Goal: Transaction & Acquisition: Book appointment/travel/reservation

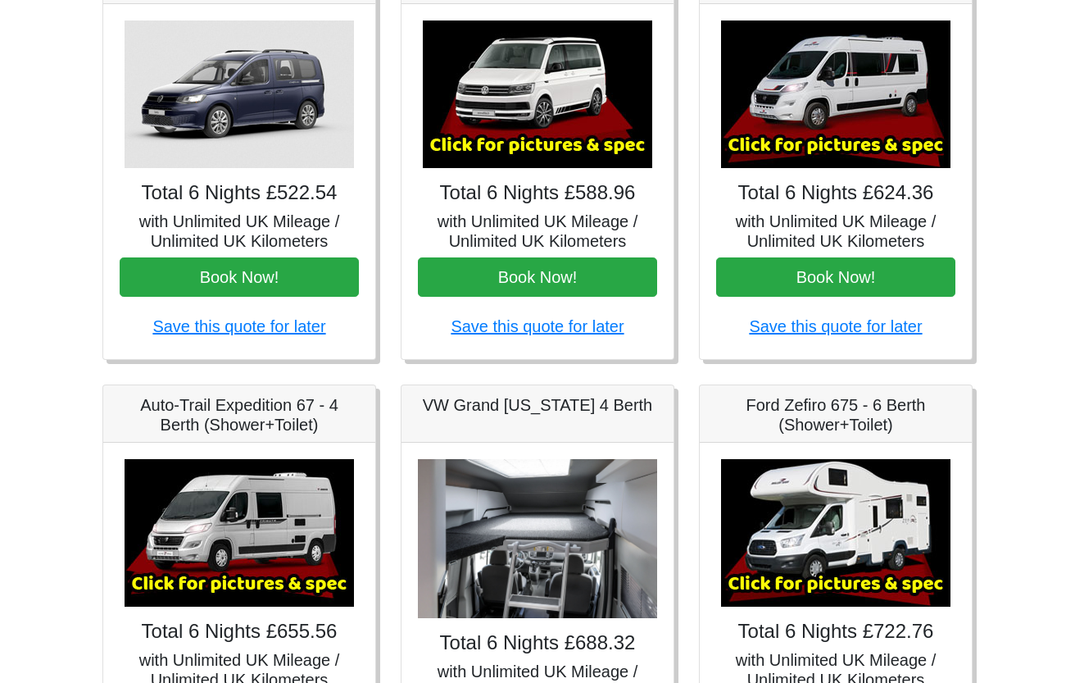
scroll to position [297, 0]
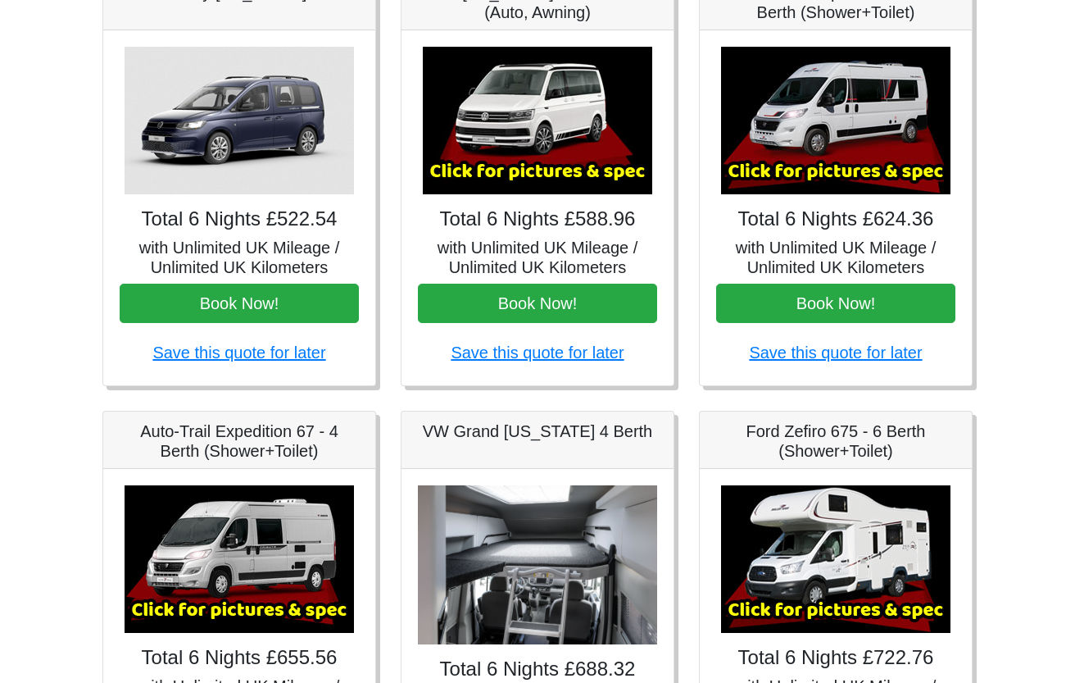
click at [865, 177] on img at bounding box center [835, 121] width 229 height 148
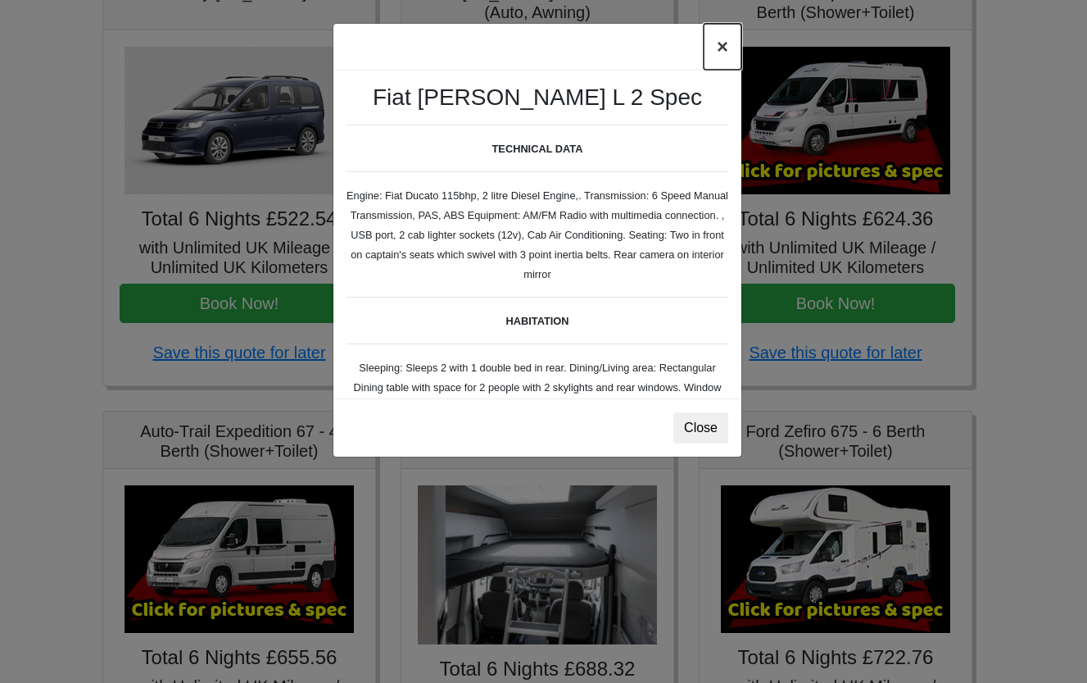
click at [716, 42] on button "×" at bounding box center [723, 47] width 38 height 46
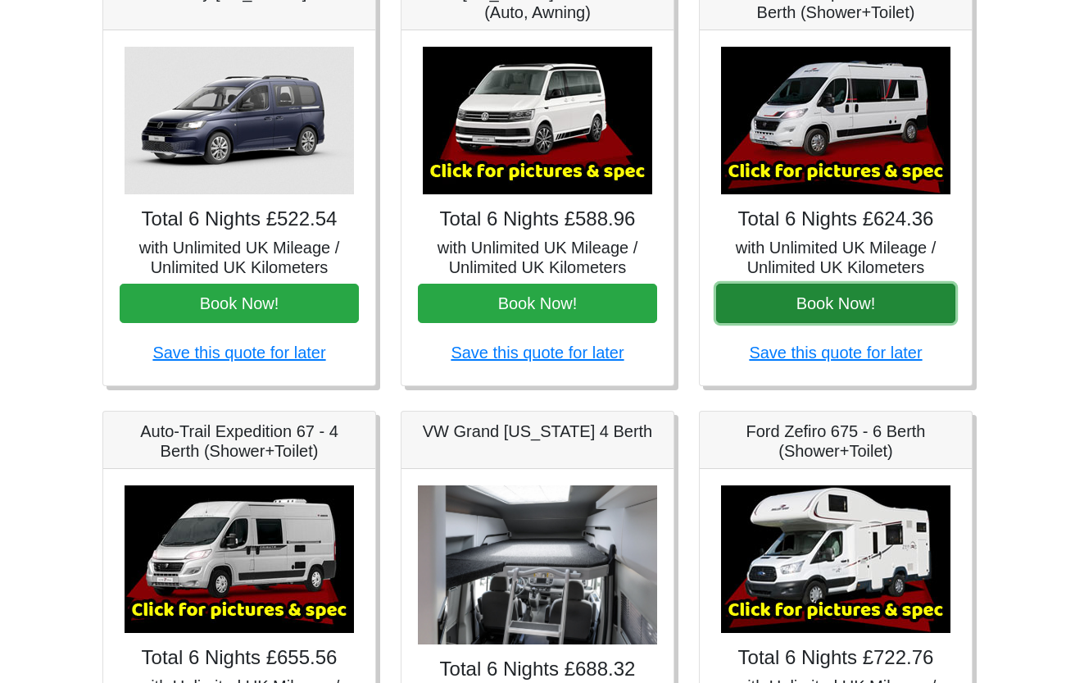
click at [814, 309] on button "Book Now!" at bounding box center [835, 303] width 239 height 39
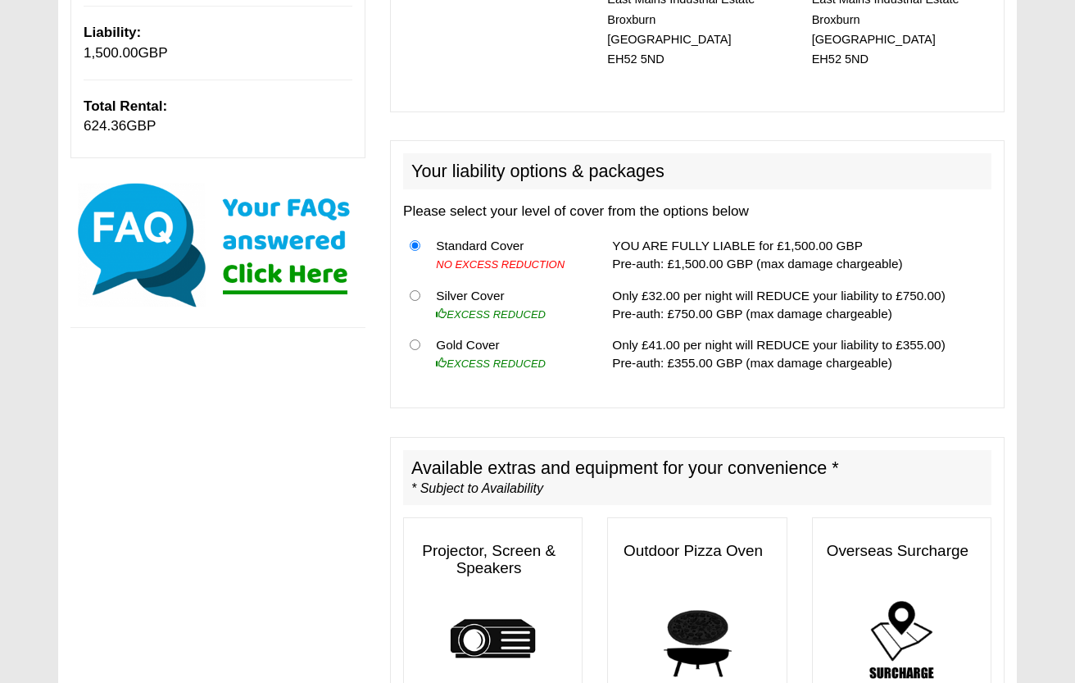
scroll to position [410, 0]
click at [420, 329] on th at bounding box center [416, 353] width 26 height 49
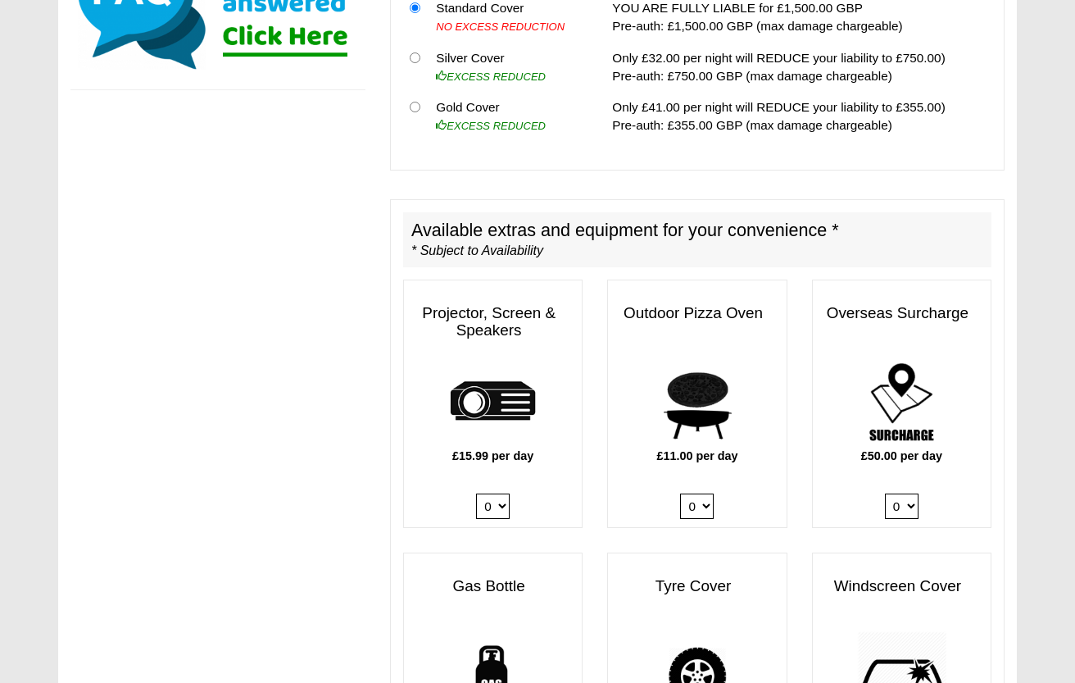
scroll to position [656, 0]
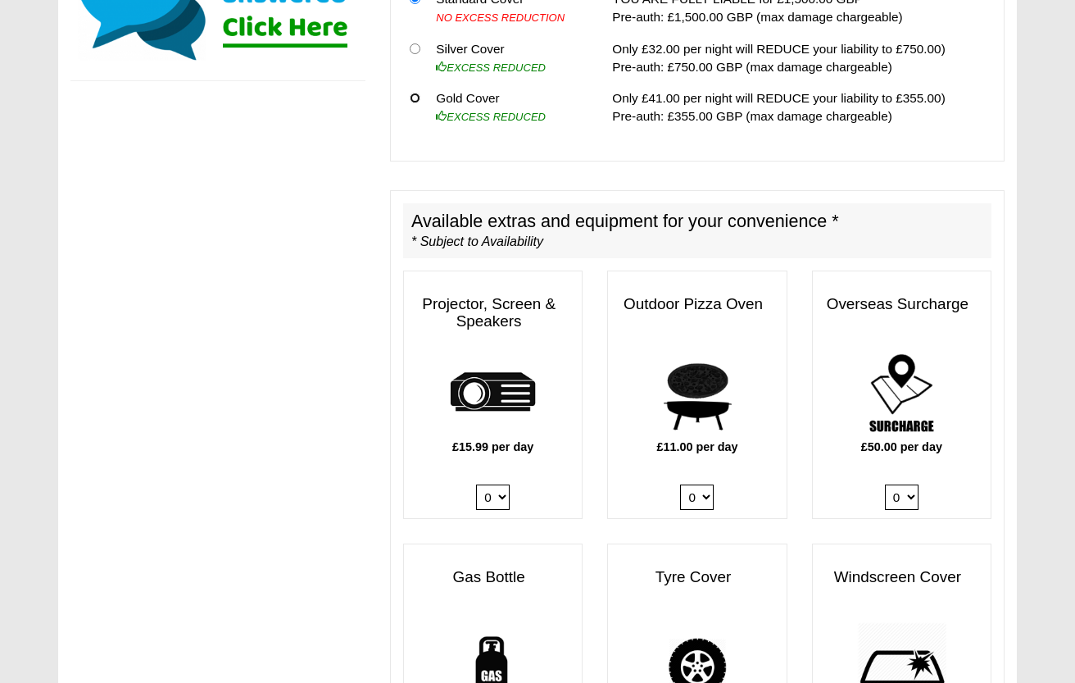
click at [418, 93] on input "radio" at bounding box center [415, 98] width 11 height 11
radio input "true"
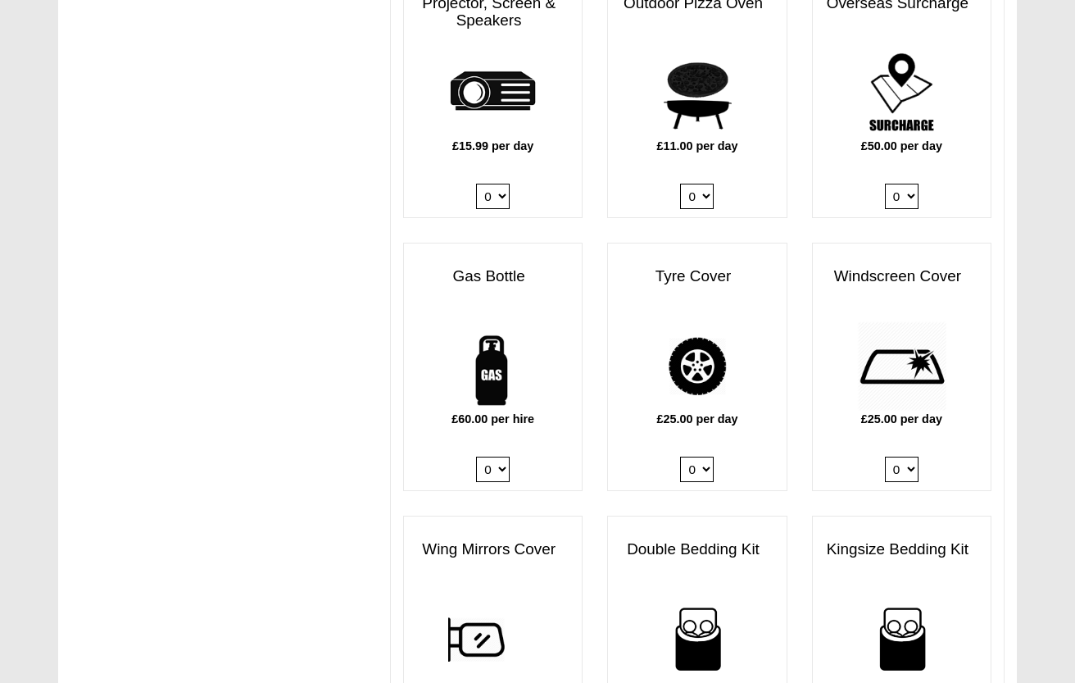
scroll to position [974, 0]
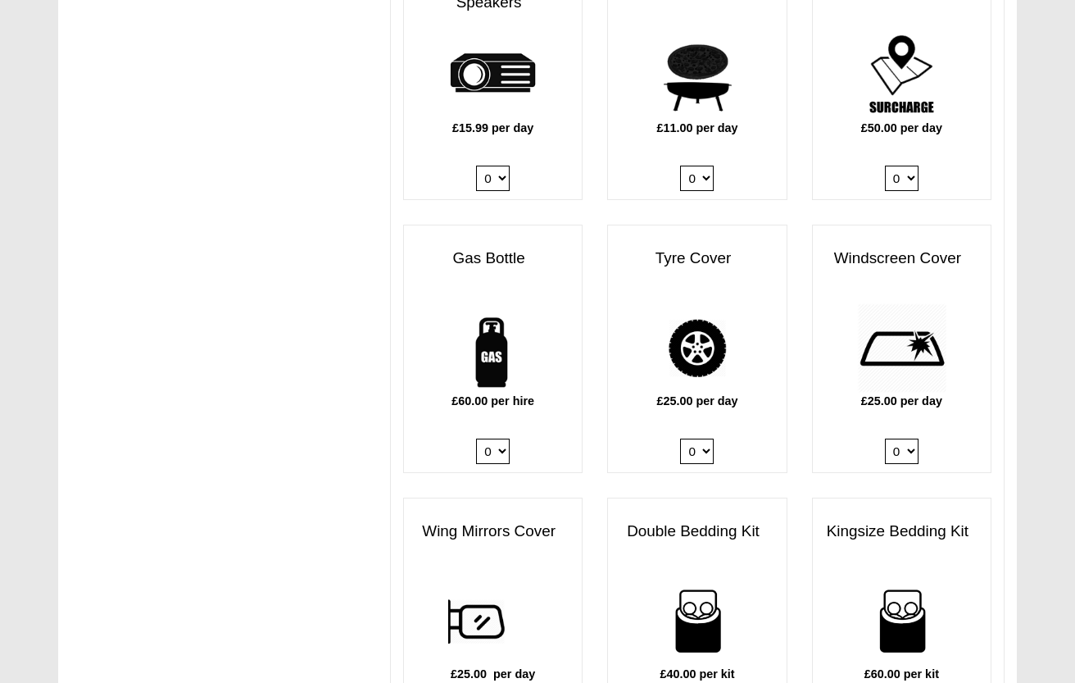
click at [502, 438] on select "0 1" at bounding box center [493, 450] width 34 height 25
select select "Gas Bottle x QTY 1 @ 60.00 GBP per hire."
click at [476, 438] on select "0 1" at bounding box center [493, 450] width 34 height 25
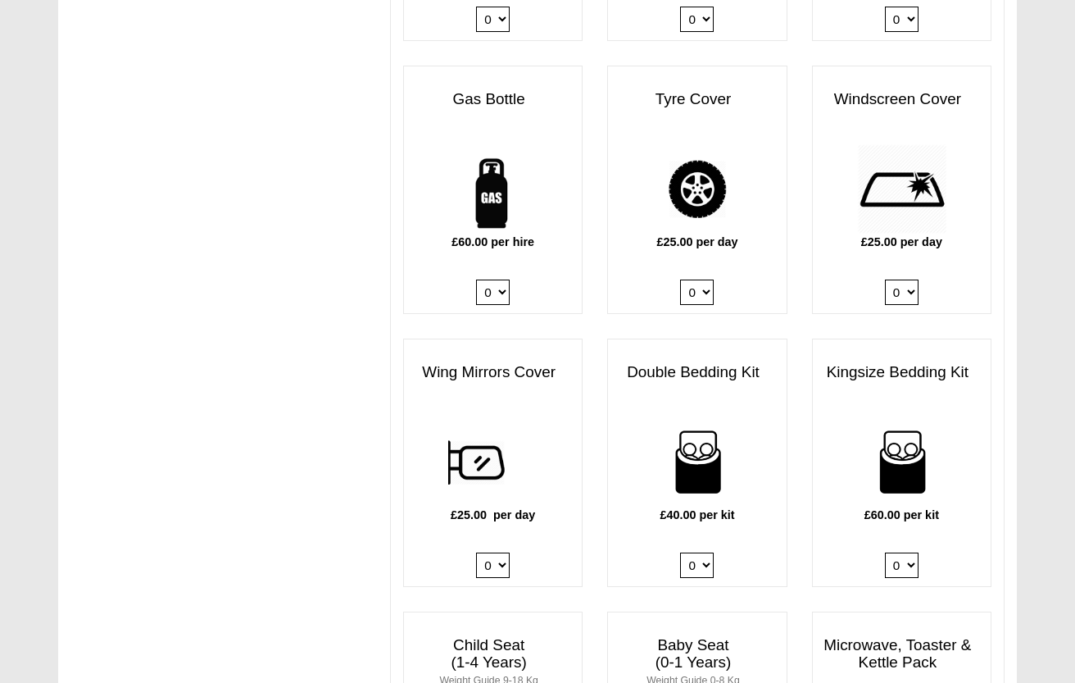
scroll to position [1220, 0]
